Goal: Task Accomplishment & Management: Complete application form

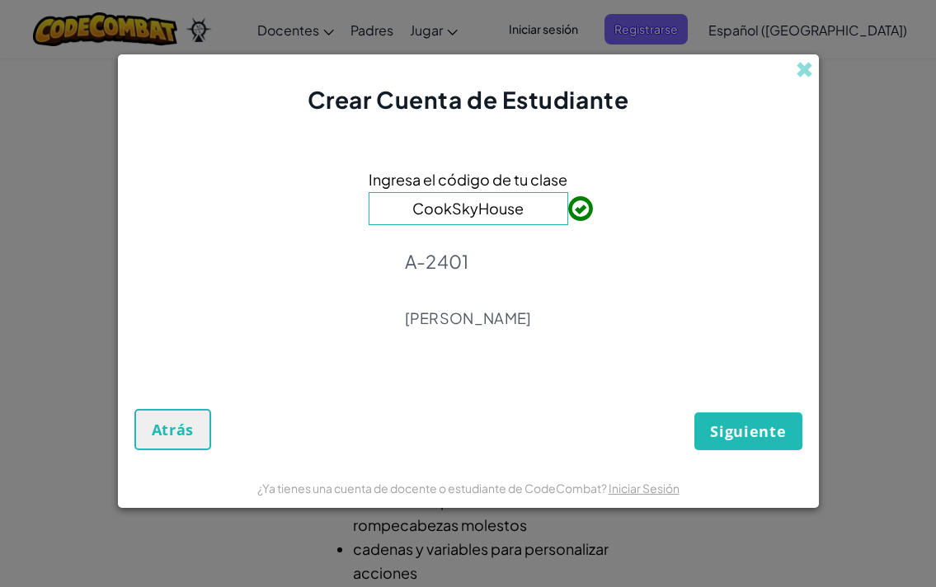
click at [758, 425] on span "Siguiente" at bounding box center [748, 431] width 76 height 20
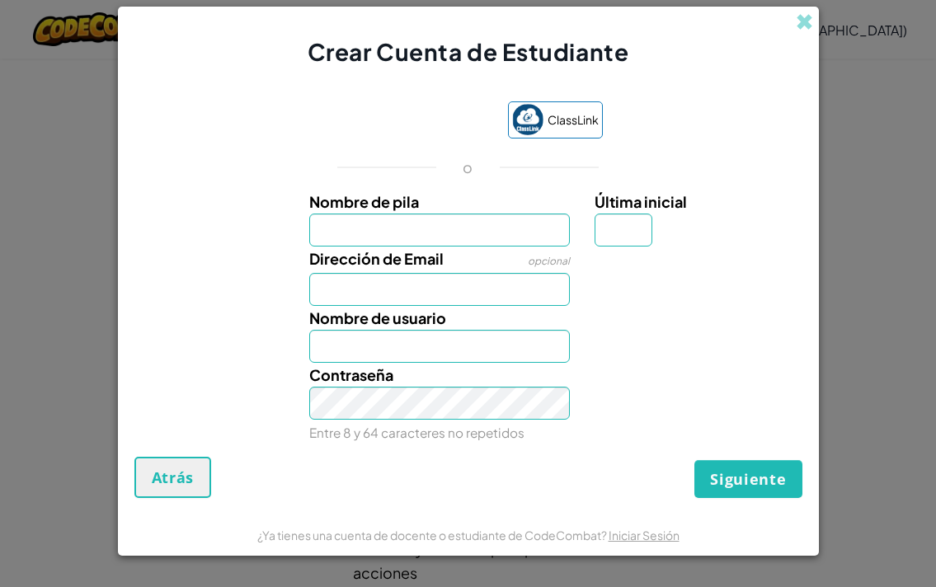
click at [446, 240] on input "Nombre de pila" at bounding box center [439, 230] width 261 height 33
type input "a"
type input "Amaia"
click at [635, 234] on input "Última inicial" at bounding box center [623, 230] width 58 height 33
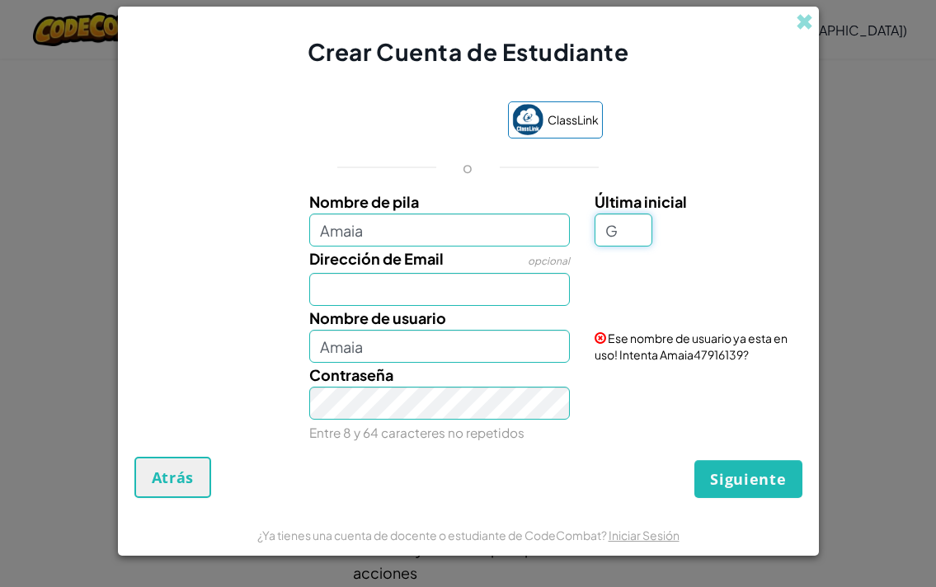
type input "G"
type input "AmaiaG"
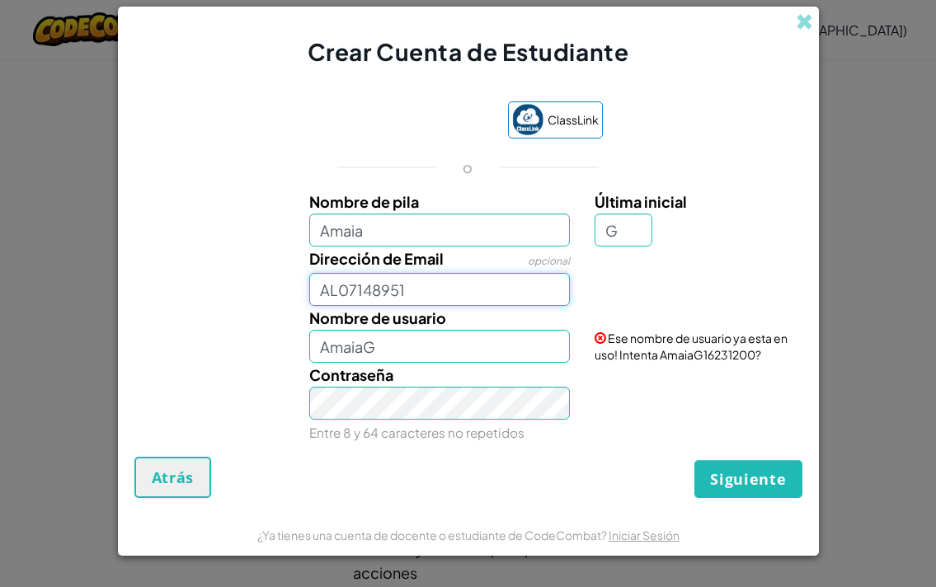
click at [421, 290] on input "AL07148951" at bounding box center [439, 289] width 261 height 33
click at [415, 287] on input "AL07148951" at bounding box center [439, 289] width 261 height 33
click at [546, 291] on input "AL07148951@tecmilenio" at bounding box center [439, 289] width 261 height 33
type input "[EMAIL_ADDRESS][DOMAIN_NAME]"
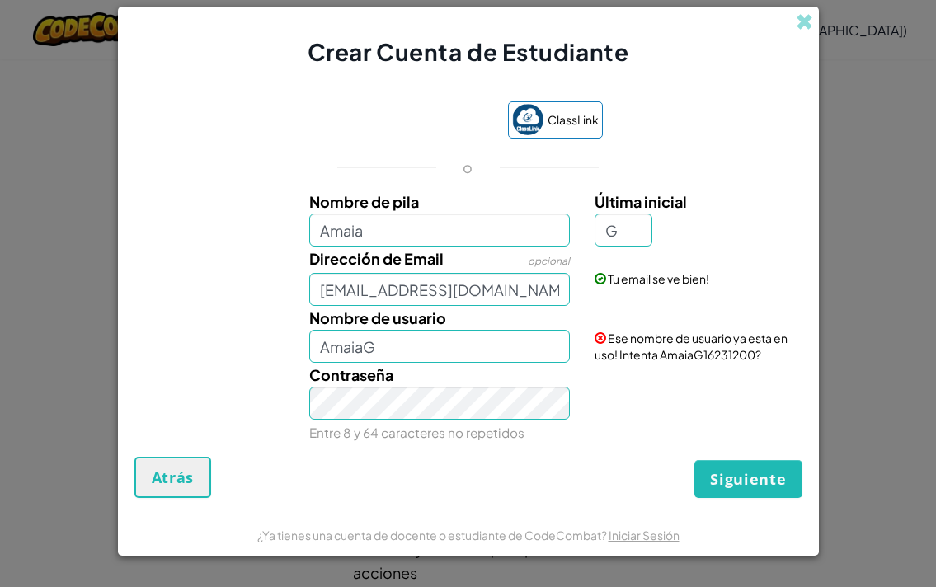
click at [373, 330] on label "Nombre de usuario" at bounding box center [377, 318] width 137 height 24
click at [373, 331] on input "AmaiaG" at bounding box center [439, 346] width 261 height 33
click at [430, 473] on div "Siguiente Atrás" at bounding box center [468, 477] width 668 height 41
click at [439, 465] on div "Siguiente Atrás" at bounding box center [468, 477] width 668 height 41
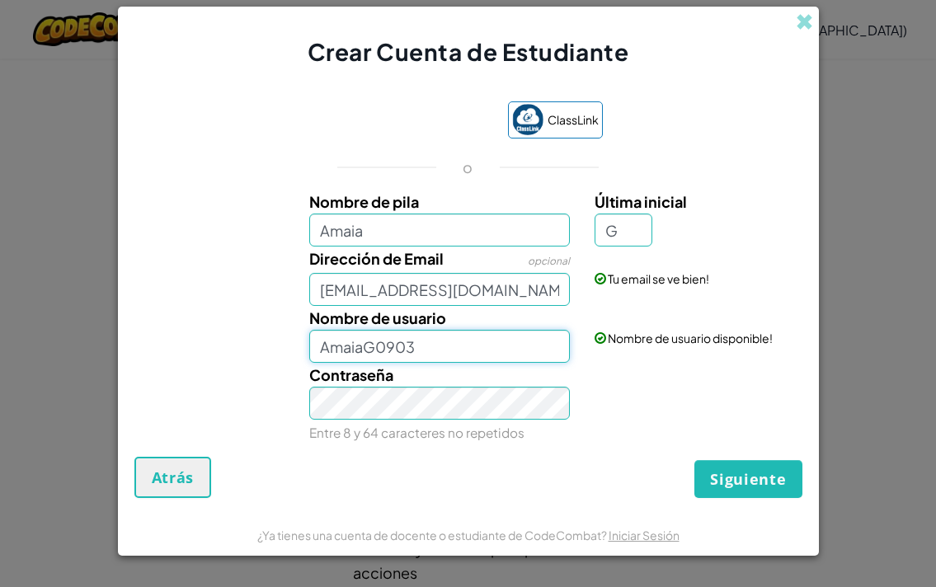
type input "[EMAIL_ADDRESS][DOMAIN_NAME]"
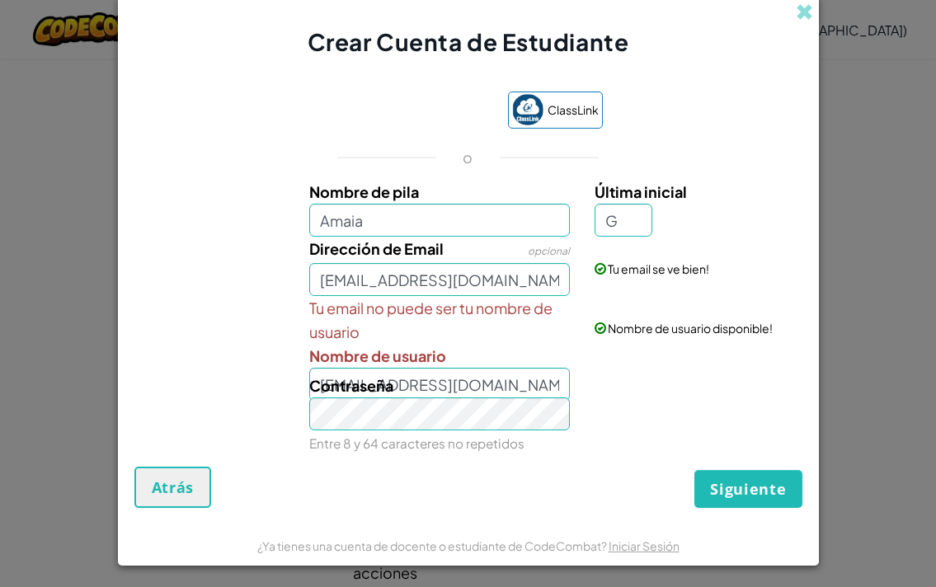
click at [517, 378] on div "Contraseña Entre 8 y 64 caracteres no repetidos" at bounding box center [439, 414] width 285 height 82
drag, startPoint x: 519, startPoint y: 381, endPoint x: 378, endPoint y: 379, distance: 140.2
click at [378, 379] on div "Contraseña Entre 8 y 64 caracteres no repetidos" at bounding box center [439, 414] width 285 height 82
click at [607, 392] on div "Contraseña Entre 8 y 64 caracteres no repetidos" at bounding box center [468, 414] width 684 height 82
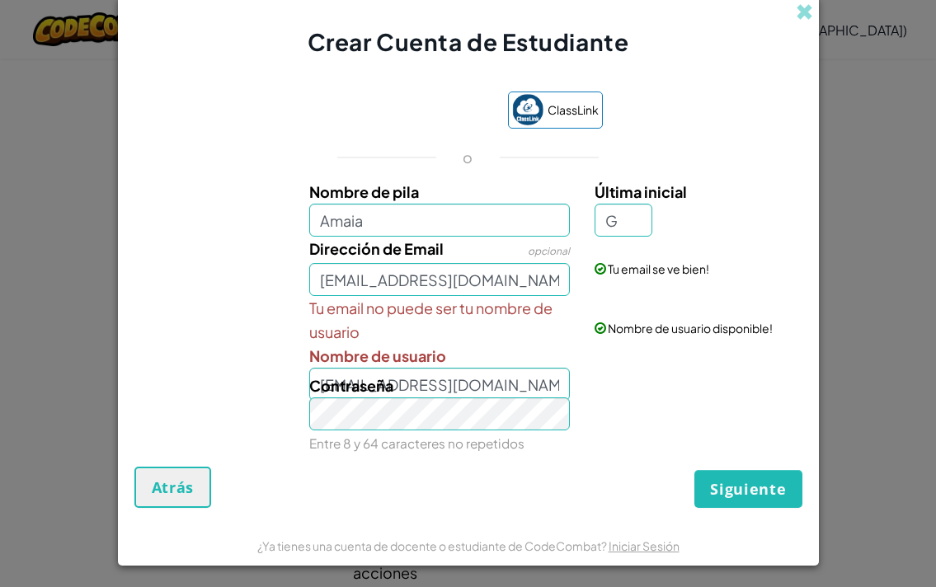
click at [518, 363] on div "Tu email no puede ser tu nombre de usuario Nombre de usuario [EMAIL_ADDRESS][DO…" at bounding box center [439, 348] width 285 height 105
click at [517, 383] on div "Contraseña Entre 8 y 64 caracteres no repetidos" at bounding box center [439, 414] width 285 height 82
click at [516, 378] on div "Contraseña Entre 8 y 64 caracteres no repetidos" at bounding box center [439, 414] width 285 height 82
click at [429, 389] on div "Contraseña Entre 8 y 64 caracteres no repetidos" at bounding box center [439, 414] width 285 height 82
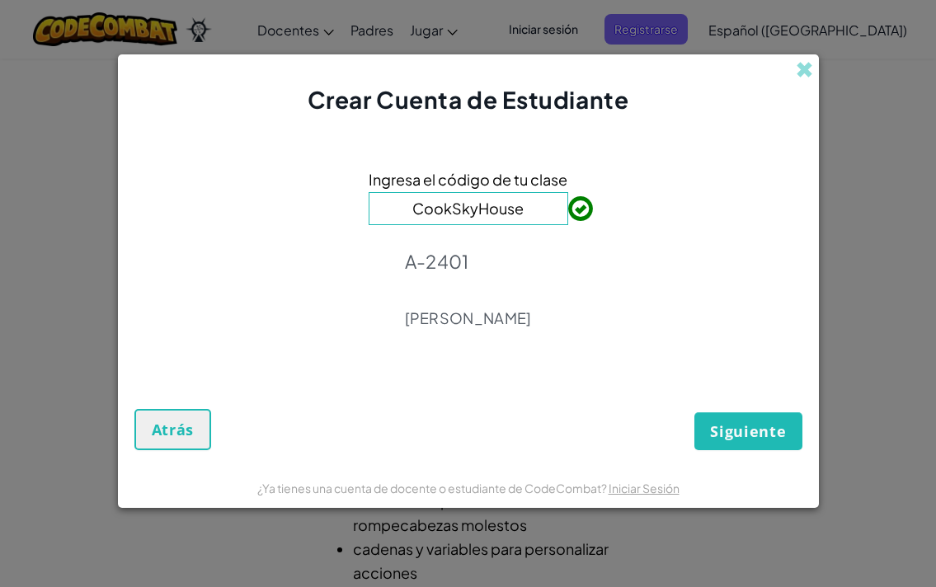
click at [739, 416] on button "Siguiente" at bounding box center [747, 431] width 107 height 38
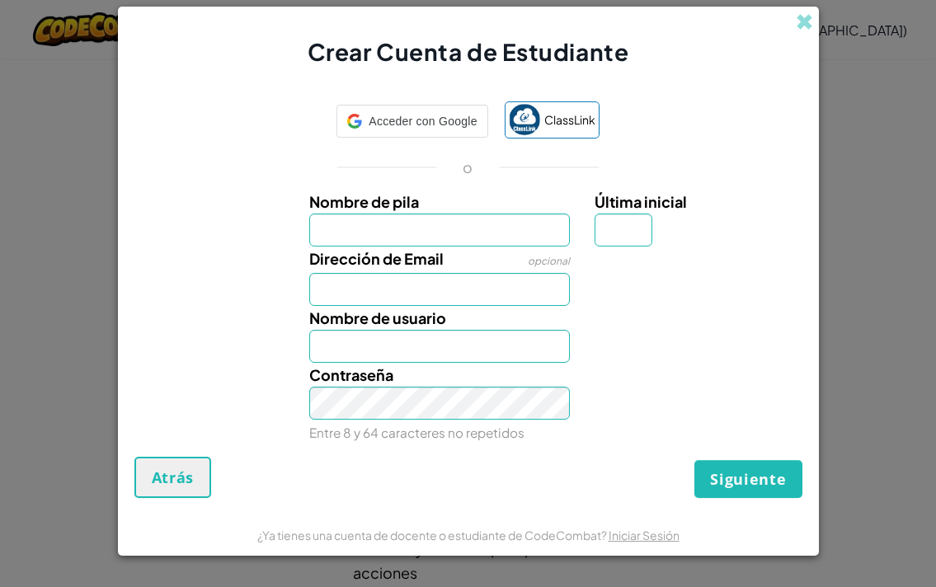
click at [455, 212] on label "Nombre de pila" at bounding box center [439, 202] width 261 height 24
click at [455, 214] on input "Nombre de pila" at bounding box center [439, 230] width 261 height 33
click at [458, 242] on input "Nombre de pila" at bounding box center [439, 230] width 261 height 33
type input "Amaia"
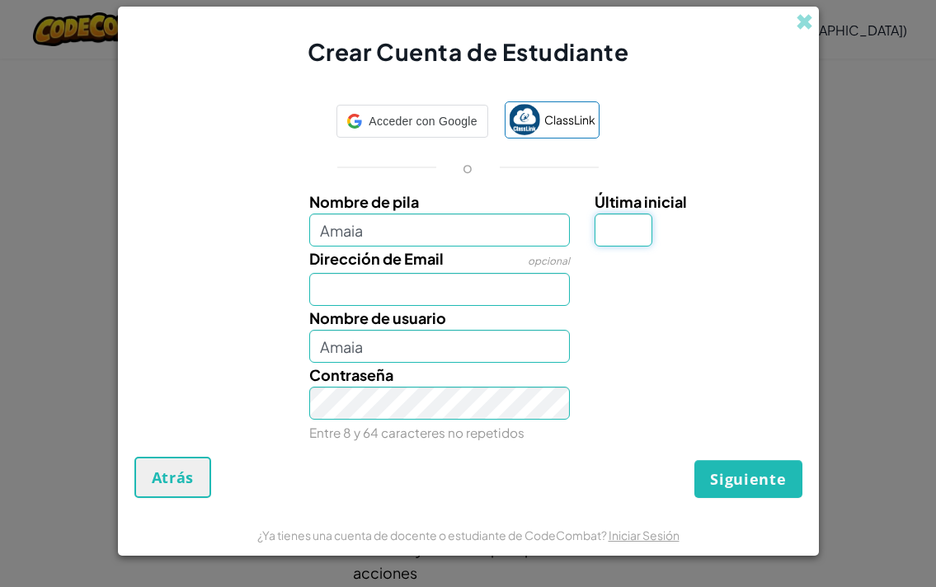
click at [613, 242] on input "Última inicial" at bounding box center [623, 230] width 58 height 33
type input "g"
type input "G"
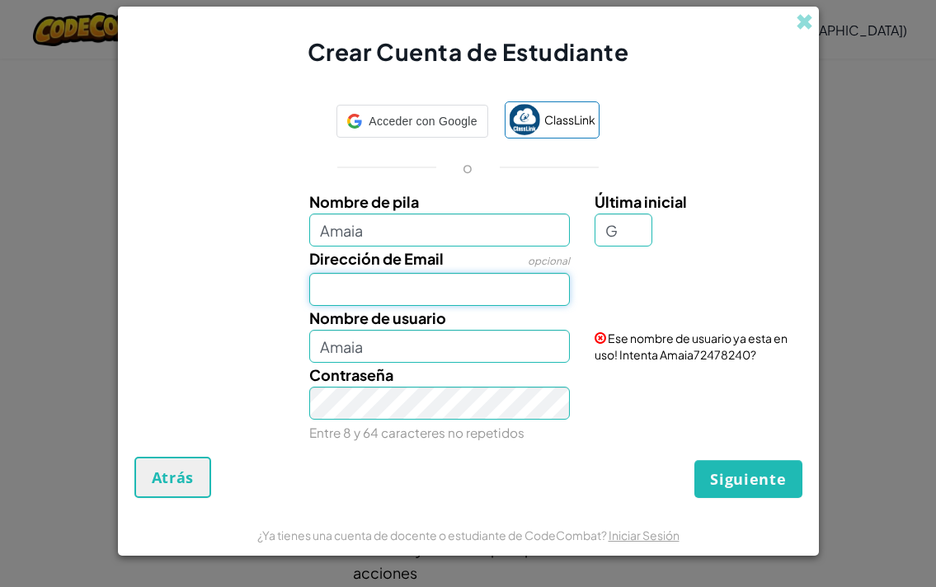
type input "AmaiaG"
click at [495, 285] on input "Dirección de Email" at bounding box center [439, 289] width 261 height 33
type input "Al"
type input "[EMAIL_ADDRESS][DOMAIN_NAME]"
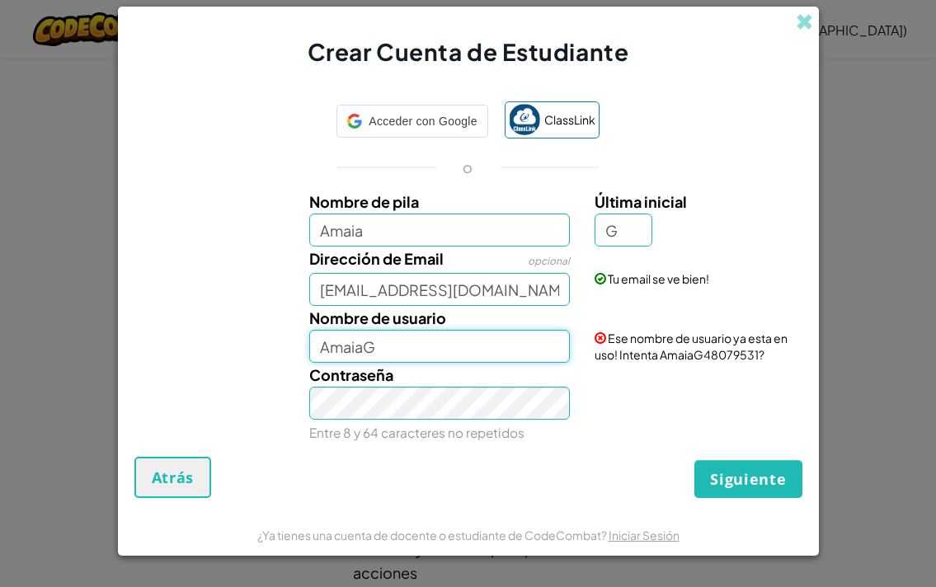
click at [478, 357] on input "AmaiaG" at bounding box center [439, 346] width 261 height 33
type input "AmaiaG0903"
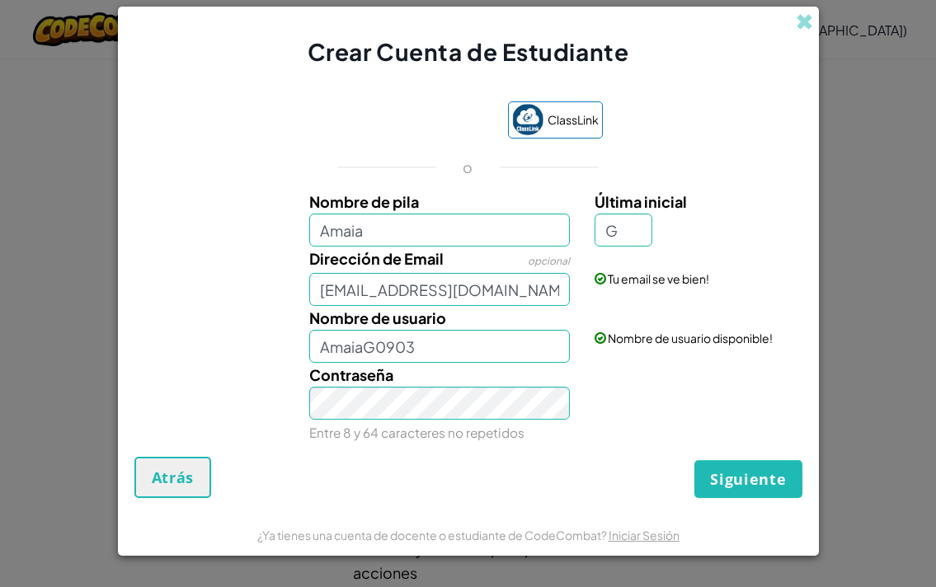
click at [638, 418] on div "Contraseña Entre 8 y 64 caracteres no repetidos" at bounding box center [468, 404] width 684 height 82
click at [729, 482] on span "Siguiente" at bounding box center [748, 479] width 76 height 20
